Goal: Check status: Check status

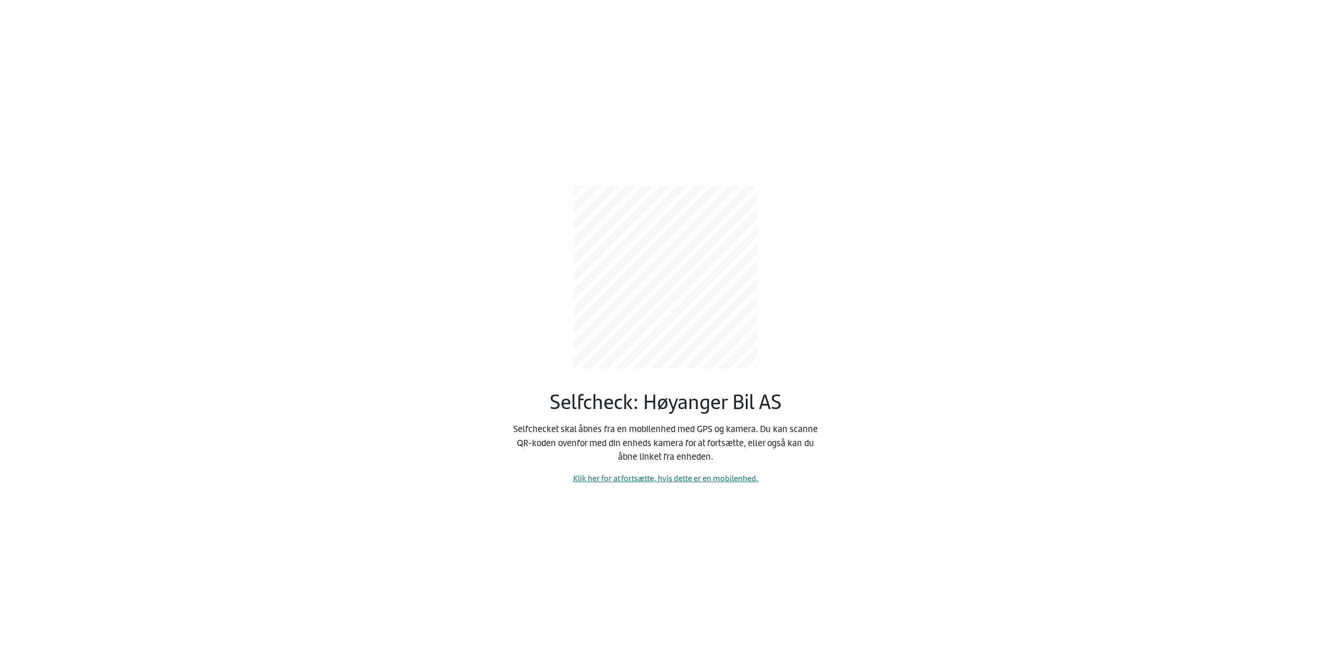
click at [626, 468] on div "Selfcheck: Høyanger Bil AS Selfchecket skal åbnes fra en mobilenhed med GPS og …" at bounding box center [665, 326] width 313 height 315
click at [617, 482] on link "Klik her for at fortsætte, hvis dette er en mobilenhed." at bounding box center [665, 478] width 185 height 12
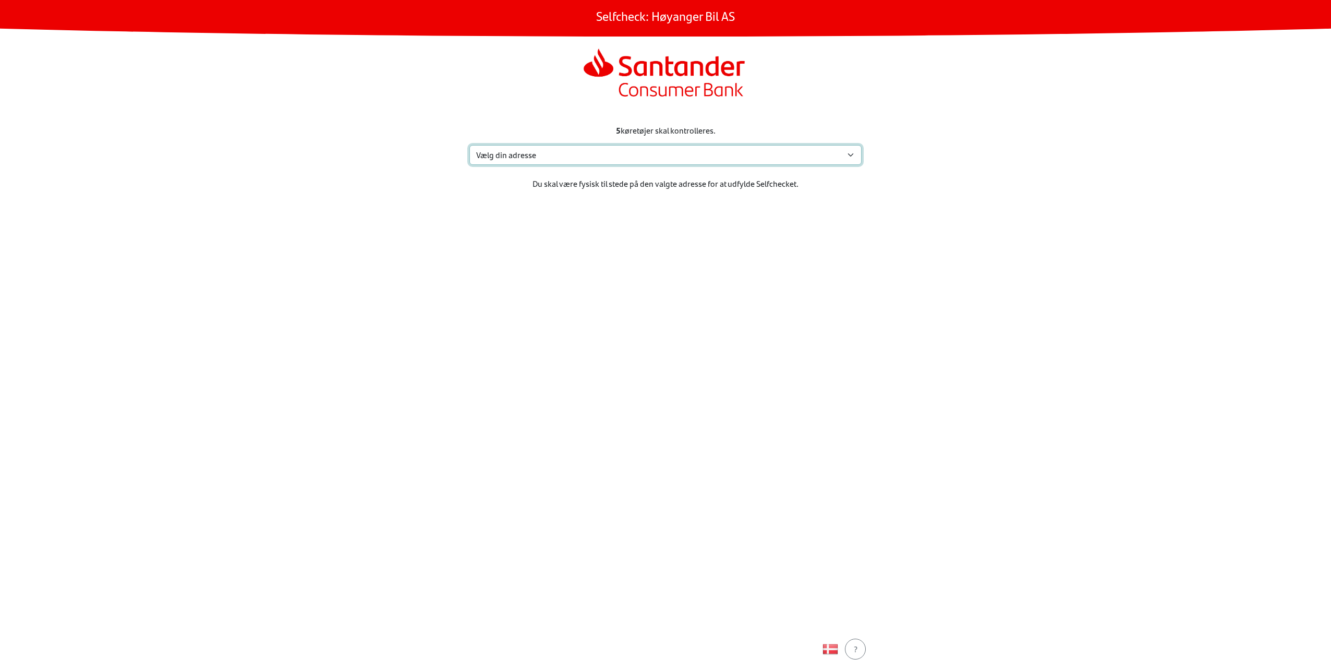
click at [655, 154] on select "Vælg din adresse [GEOGRAPHIC_DATA], [GEOGRAPHIC_DATA] , 6993 Hoyanger Ukjent, 6…" at bounding box center [665, 155] width 392 height 20
select select "797"
click at [469, 145] on select "Vælg din adresse [GEOGRAPHIC_DATA], [GEOGRAPHIC_DATA] , 6993 Hoyanger Ukjent, 6…" at bounding box center [665, 155] width 392 height 20
click at [661, 646] on div "Fortsæt" at bounding box center [666, 649] width 46 height 13
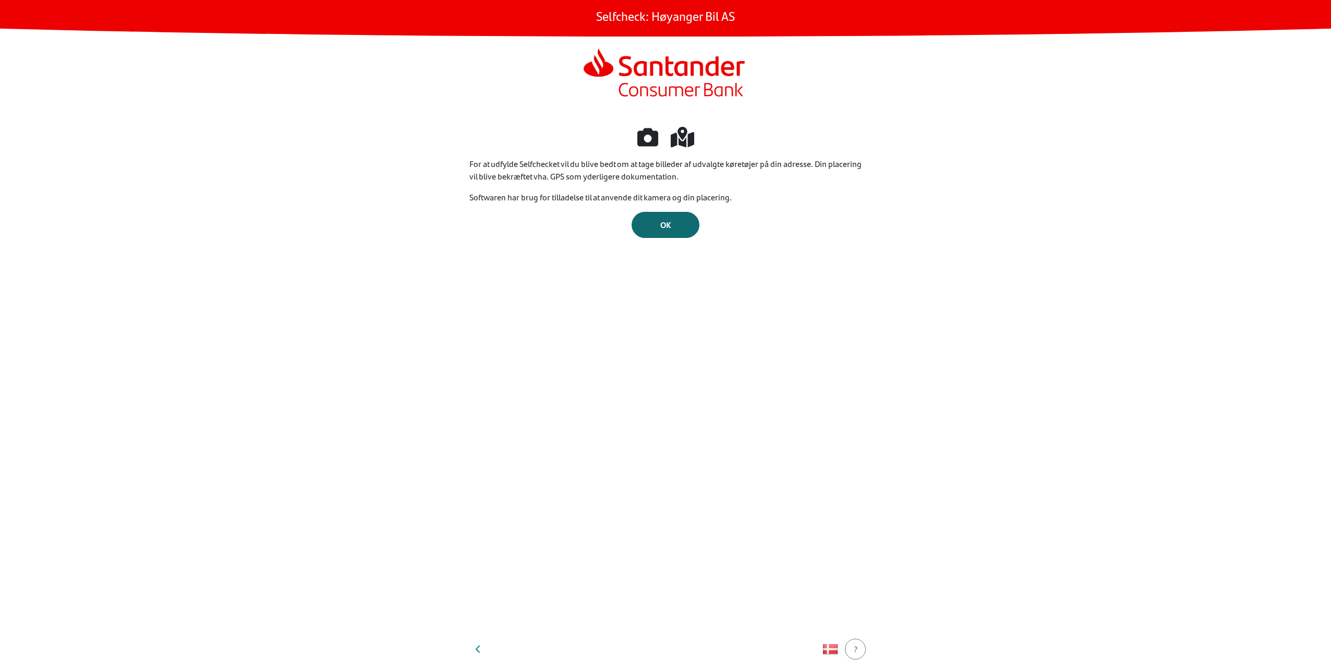
click at [670, 224] on span "OK" at bounding box center [665, 225] width 11 height 12
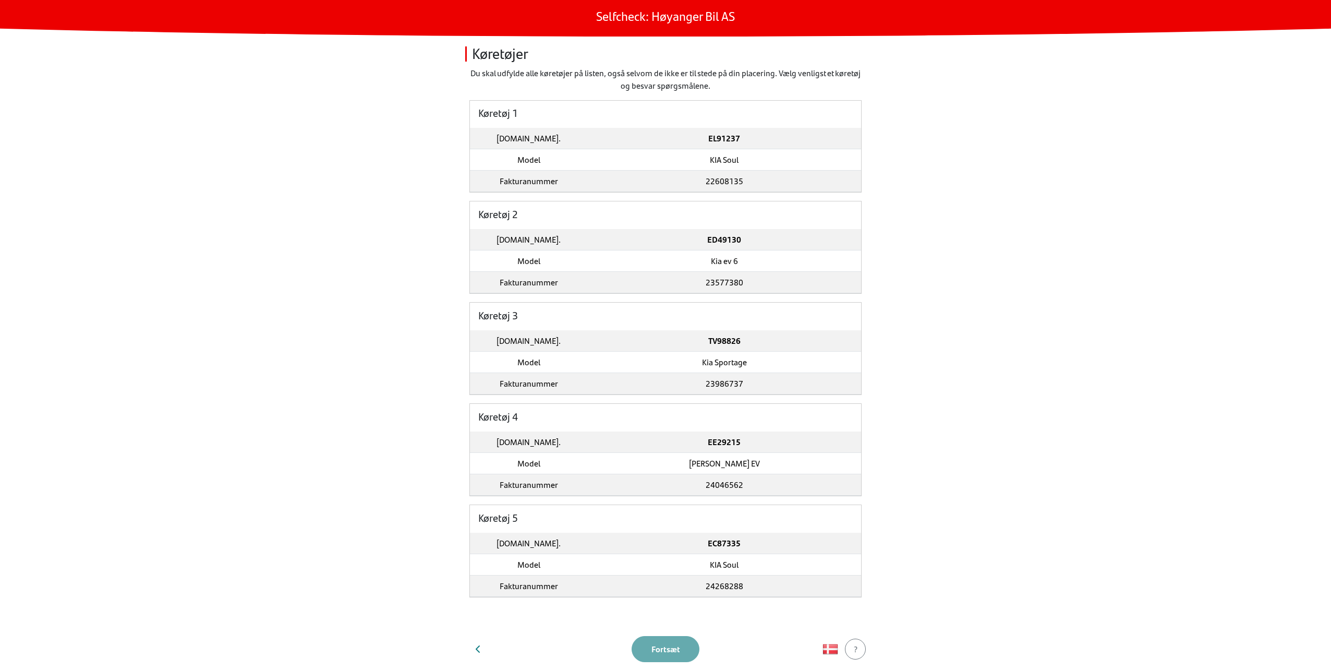
click at [644, 183] on td "22608135" at bounding box center [724, 181] width 274 height 21
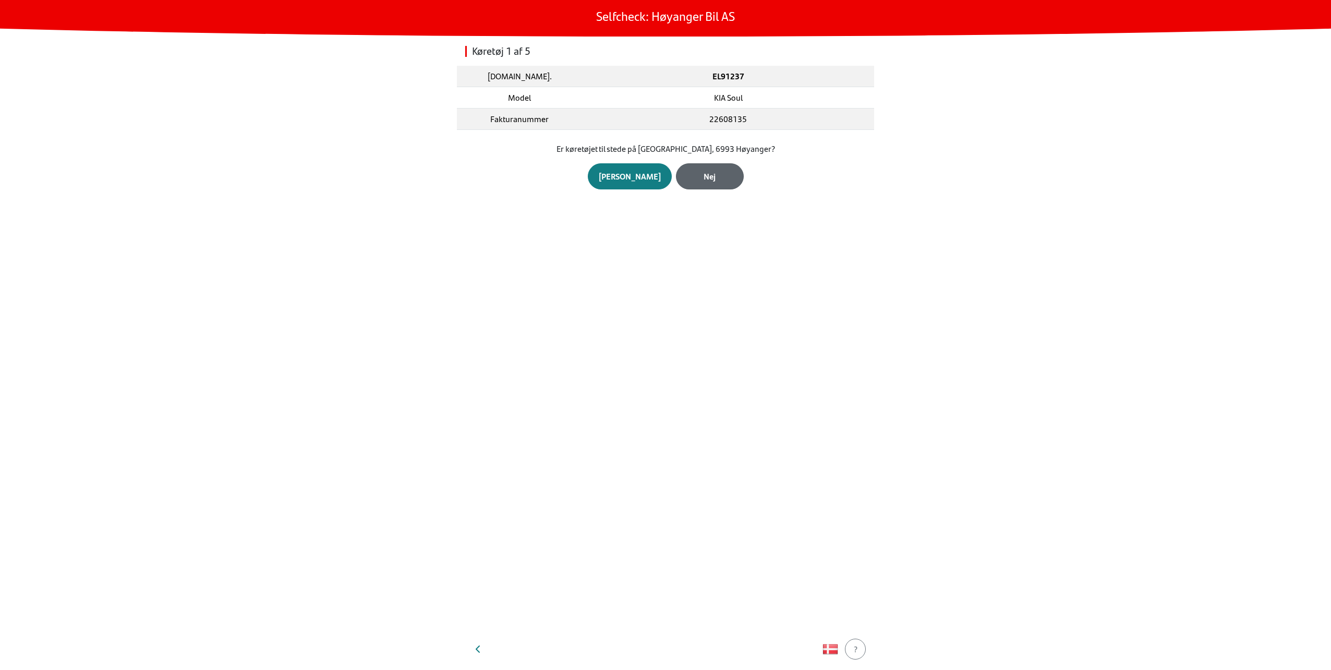
click at [701, 169] on button "Nej" at bounding box center [710, 176] width 68 height 26
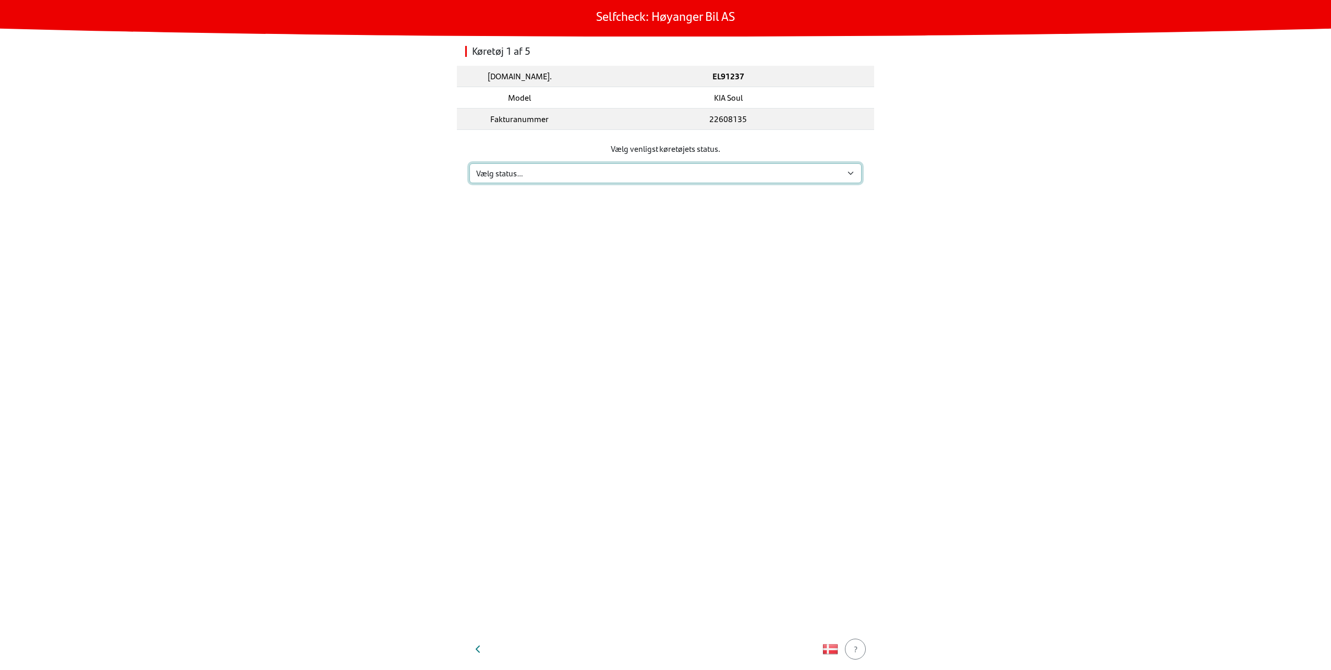
click at [682, 171] on select "Vælg status… Vedligeholdelse Solgt og leveret Ikke modtaget På prøvetur Mangler" at bounding box center [665, 173] width 392 height 20
select select "3"
click at [469, 163] on select "Vælg status… Vedligeholdelse Solgt og leveret Ikke modtaget På prøvetur Mangler" at bounding box center [665, 173] width 392 height 20
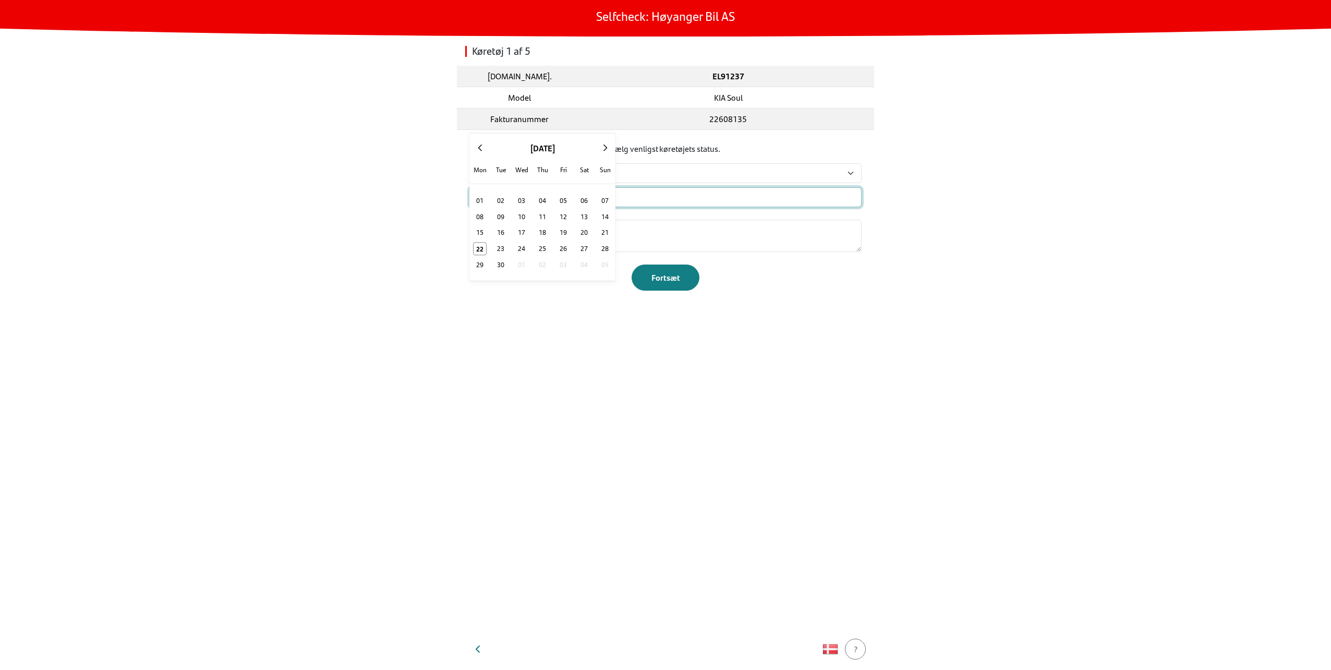
click at [535, 201] on div "x [DATE] - [DATE] 2020 2021 2022 2023 2024 2025 2026 2027 2028 2029 [DATE] Feb …" at bounding box center [665, 197] width 392 height 20
click at [475, 251] on span "22" at bounding box center [480, 249] width 13 height 12
type input "[DATE]"
click at [571, 186] on form "Vælg venligst køretøjets status. Vælg status… Vedligeholdelse Solgt og leveret …" at bounding box center [665, 216] width 392 height 148
